Goal: Check status

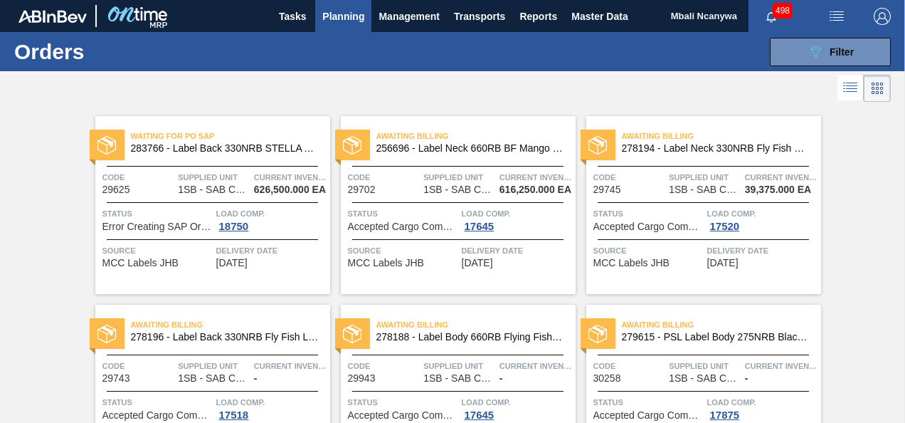
scroll to position [652, 0]
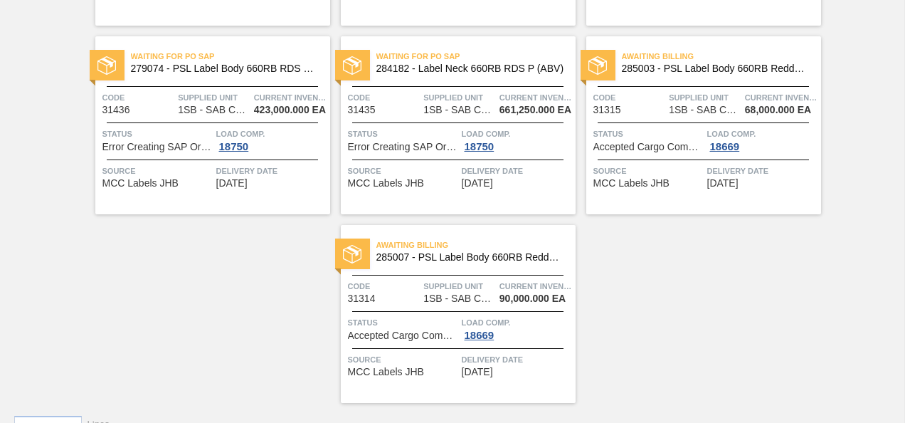
scroll to position [866, 0]
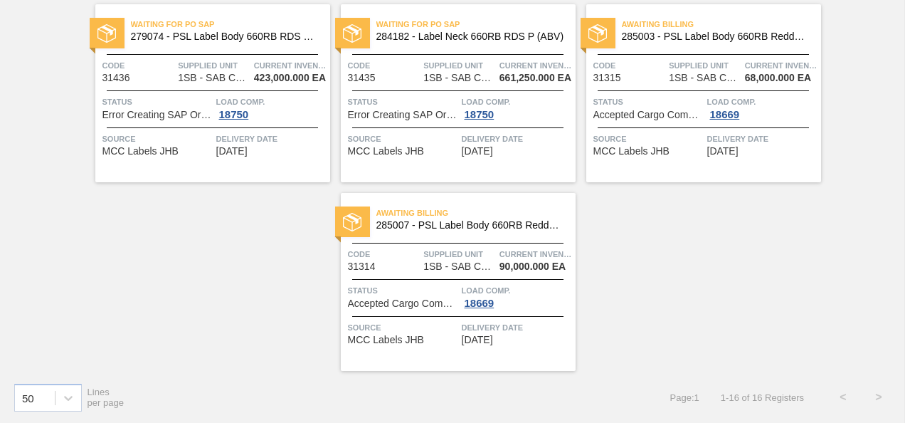
click at [430, 104] on span "Status" at bounding box center [403, 102] width 110 height 14
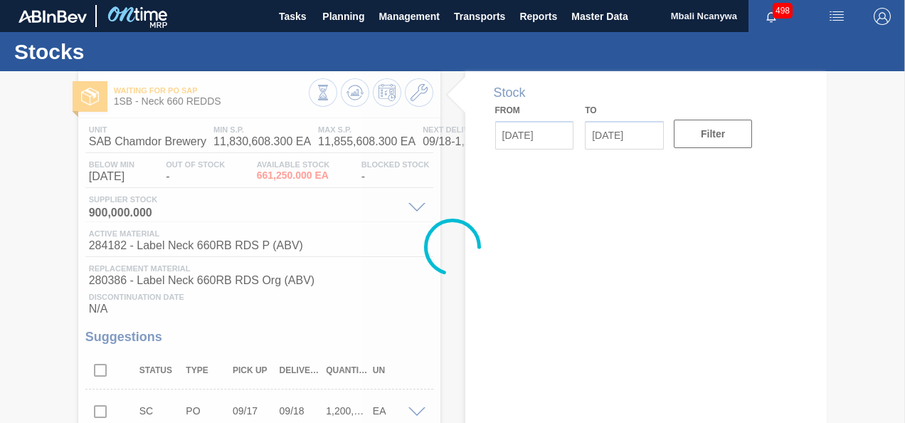
click at [51, 263] on div at bounding box center [452, 247] width 905 height 352
click at [53, 219] on div at bounding box center [452, 247] width 905 height 352
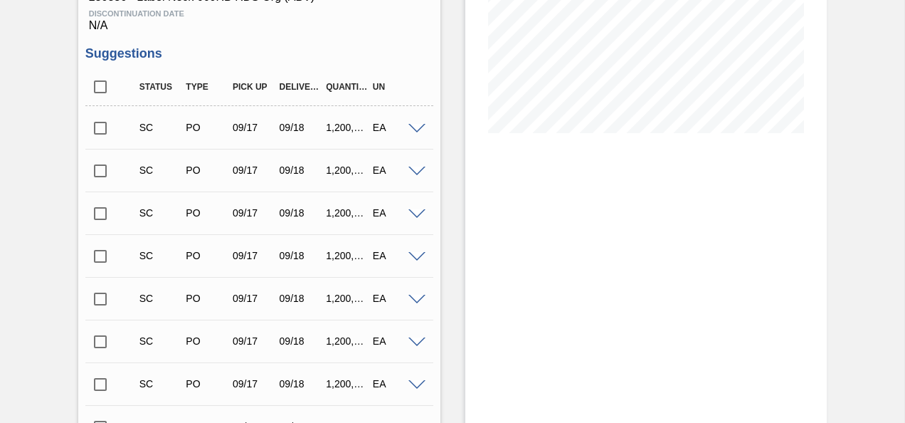
scroll to position [142, 0]
